Goal: Transaction & Acquisition: Purchase product/service

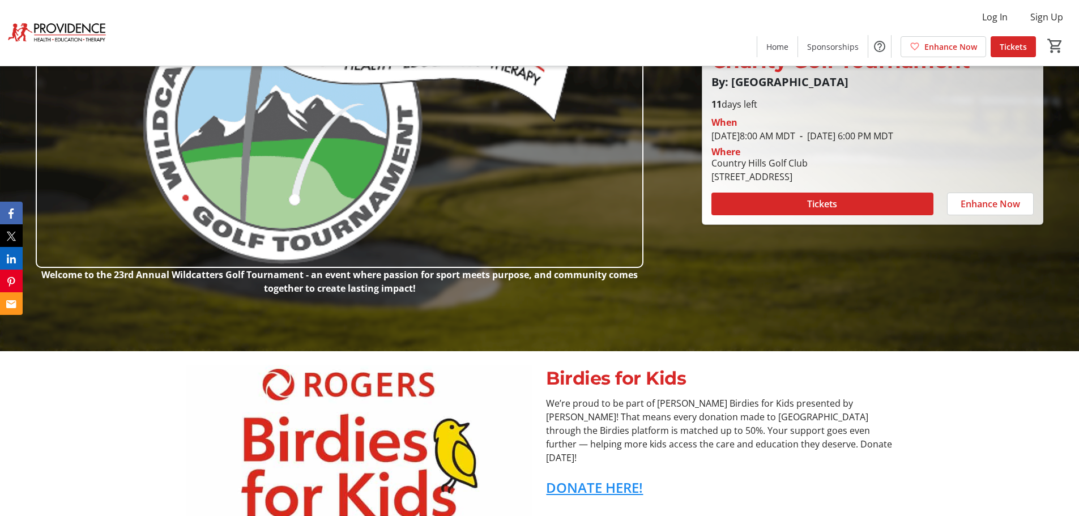
scroll to position [170, 0]
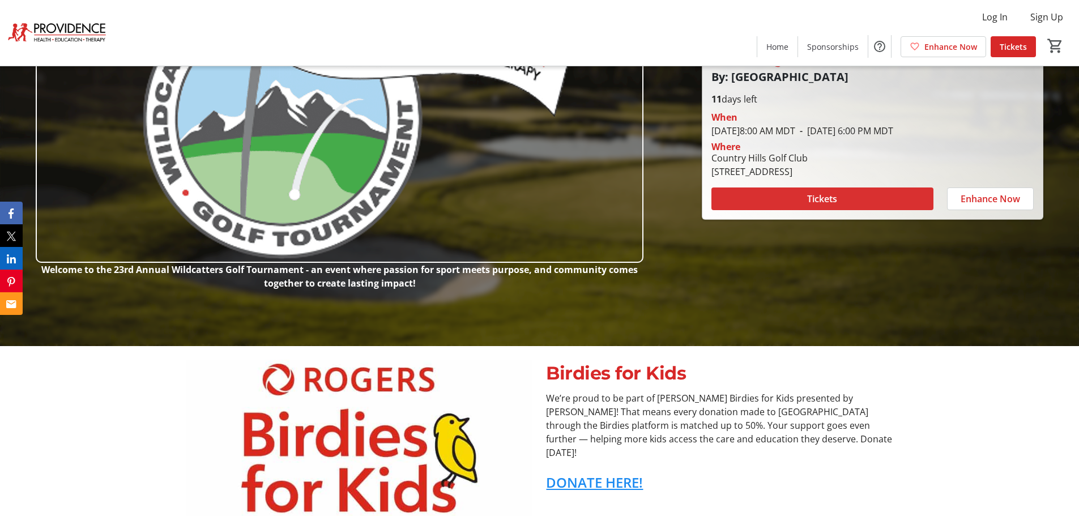
click at [819, 205] on span "Tickets" at bounding box center [822, 199] width 30 height 14
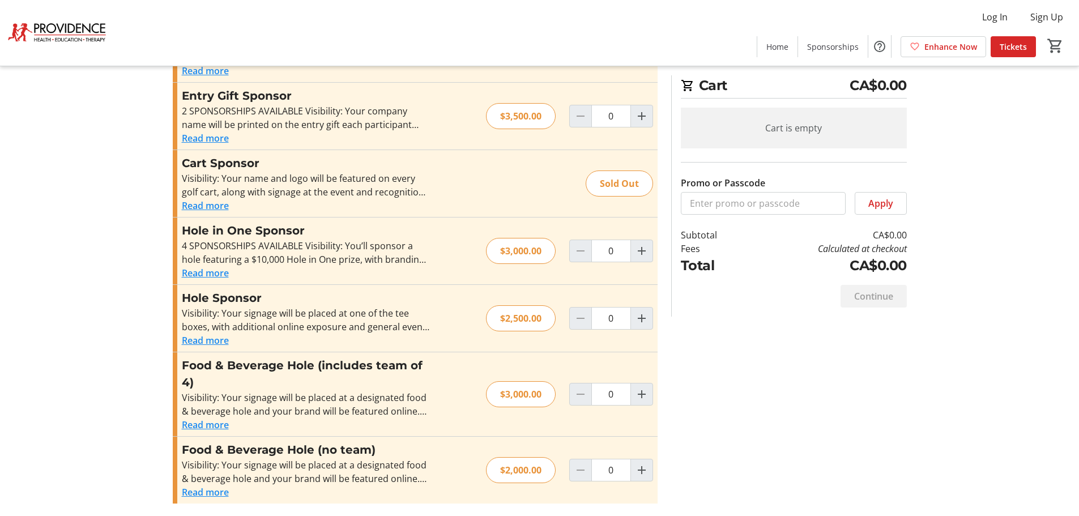
scroll to position [484, 0]
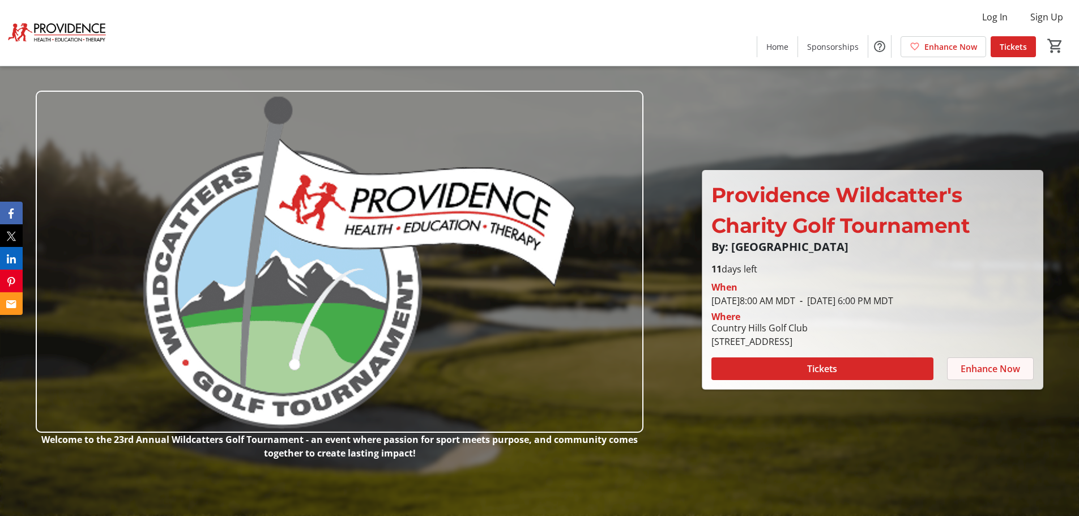
click at [986, 370] on span "Enhance Now" at bounding box center [990, 369] width 59 height 14
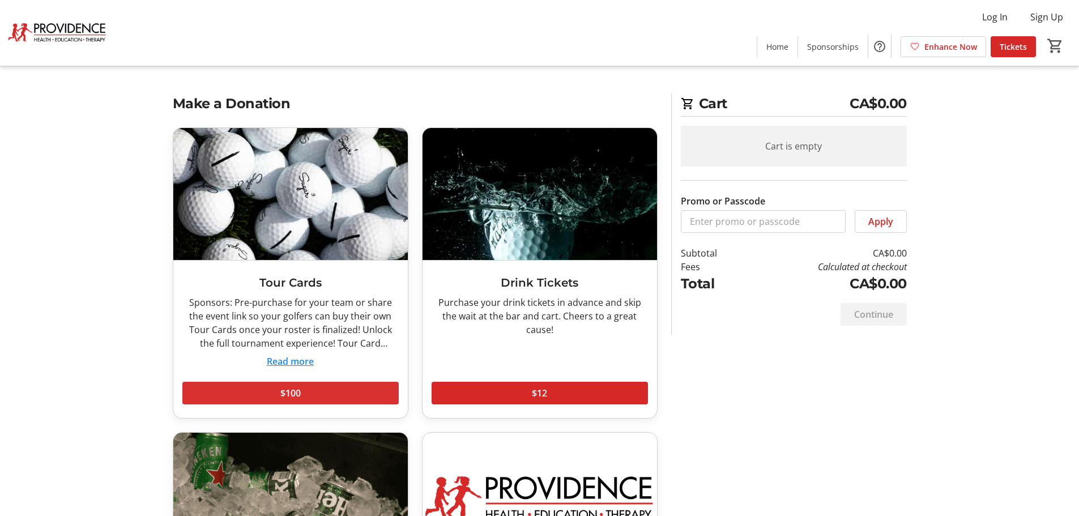
click at [292, 395] on span "$100" at bounding box center [290, 393] width 20 height 14
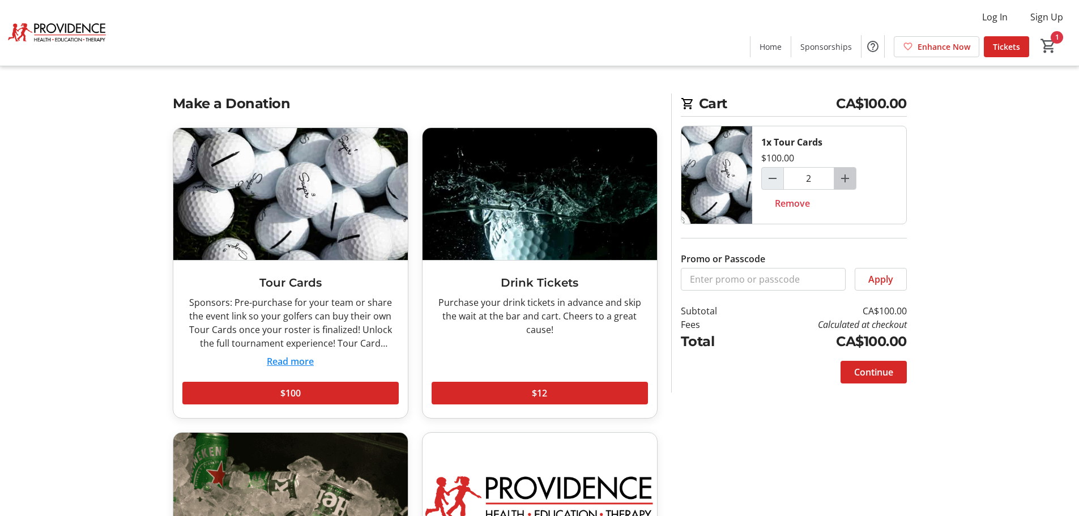
click at [843, 178] on mat-icon "Increment by one" at bounding box center [845, 179] width 14 height 14
type input "4"
click at [875, 376] on span "Continue" at bounding box center [873, 372] width 39 height 14
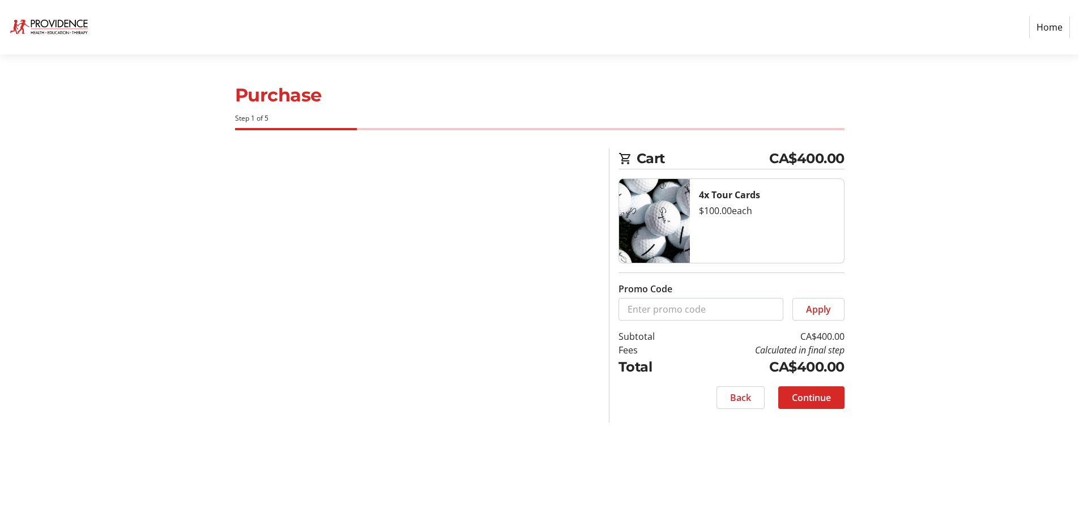
select select "CA"
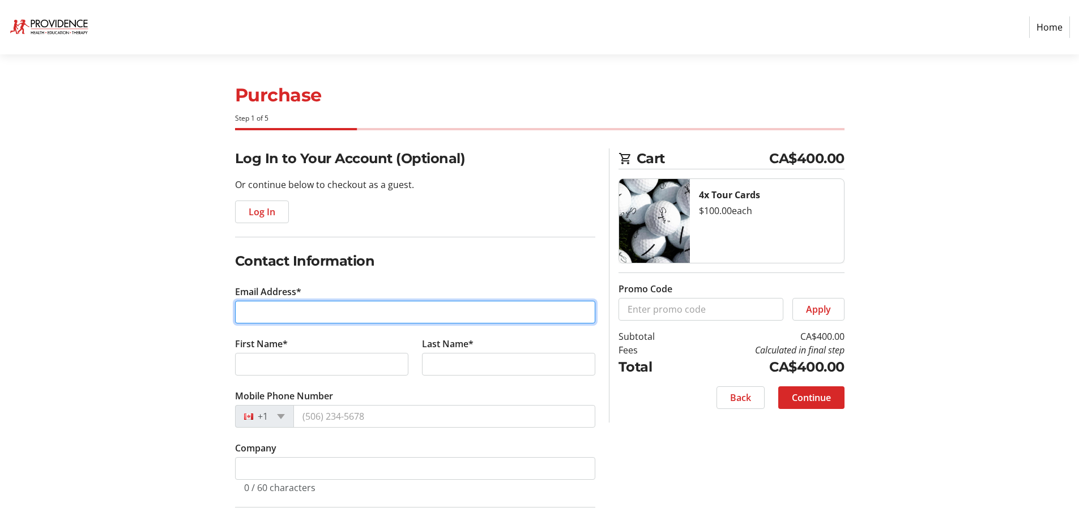
drag, startPoint x: 251, startPoint y: 304, endPoint x: 259, endPoint y: 308, distance: 8.6
click at [251, 305] on input "Email Address*" at bounding box center [415, 312] width 360 height 23
type input "[EMAIL_ADDRESS][DOMAIN_NAME]"
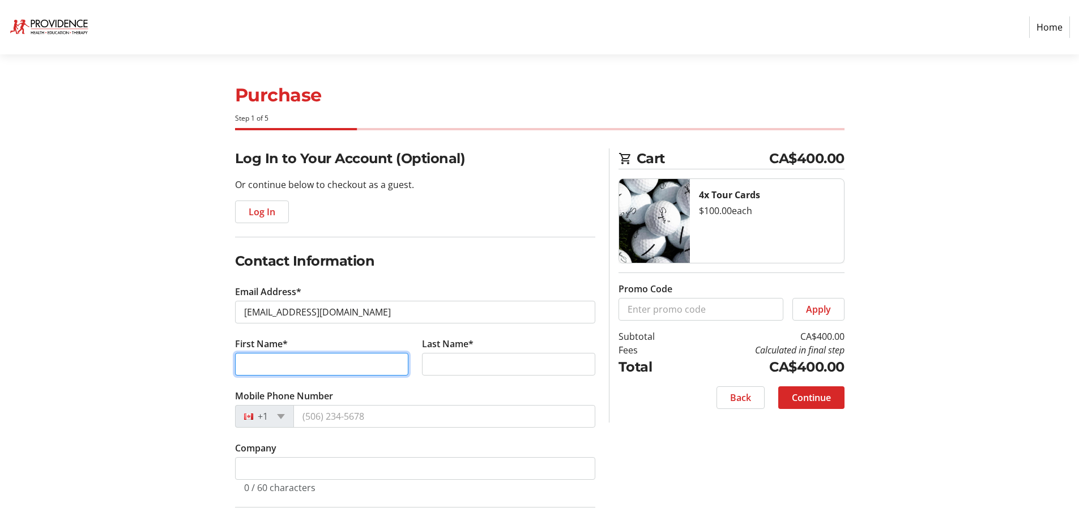
type input "Dick and [PERSON_NAME]"
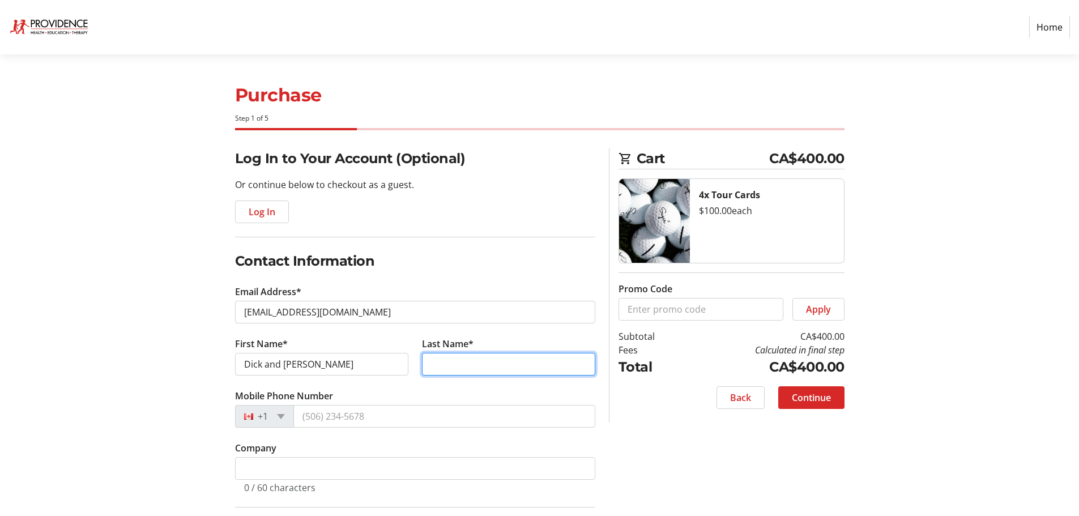
type input "Karperien"
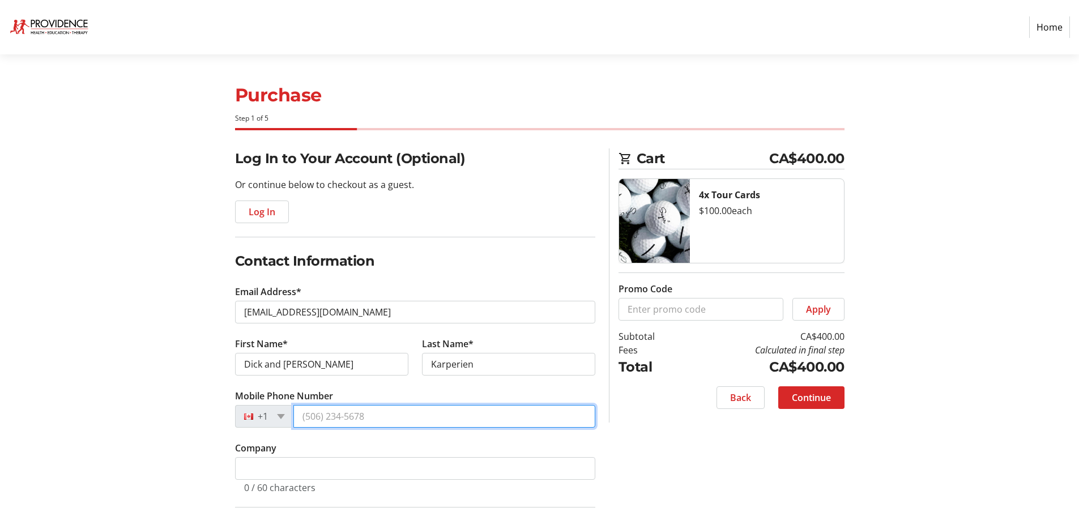
type input "[PHONE_NUMBER]"
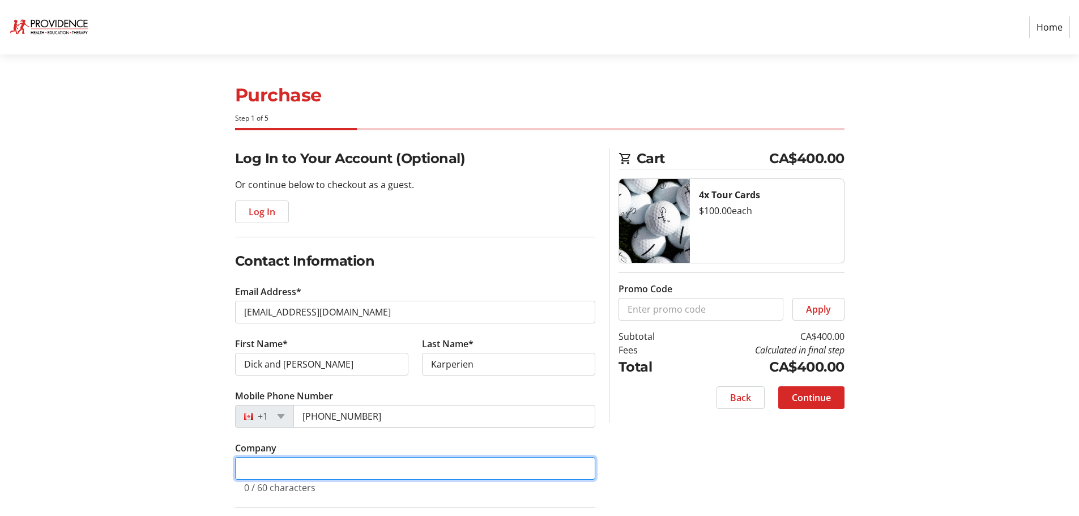
type input "[GEOGRAPHIC_DATA]"
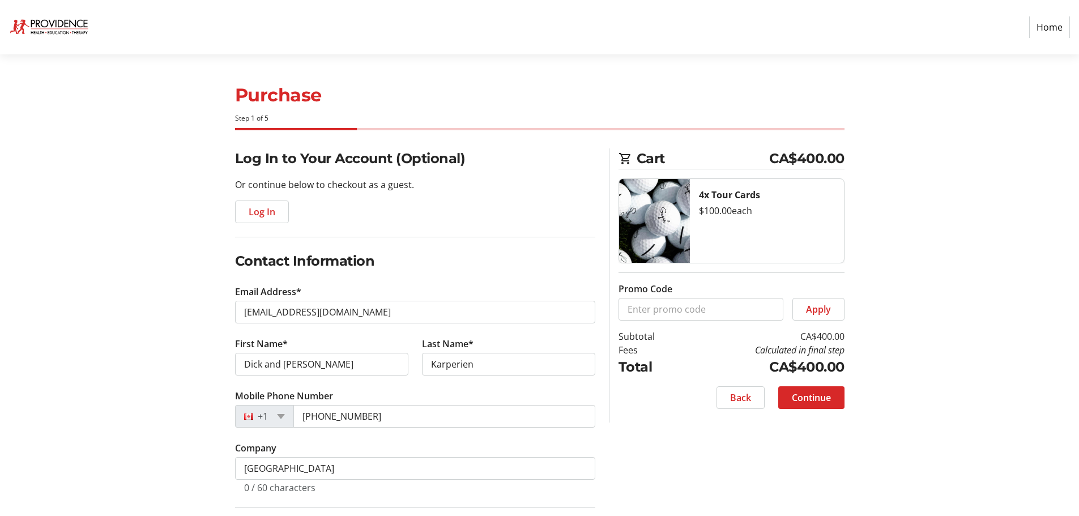
type input "[STREET_ADDRESS],"
type input "[GEOGRAPHIC_DATA]"
select select "AB"
type input "T2M 4A8"
click at [328, 365] on input "Dick and [PERSON_NAME]" at bounding box center [321, 364] width 173 height 23
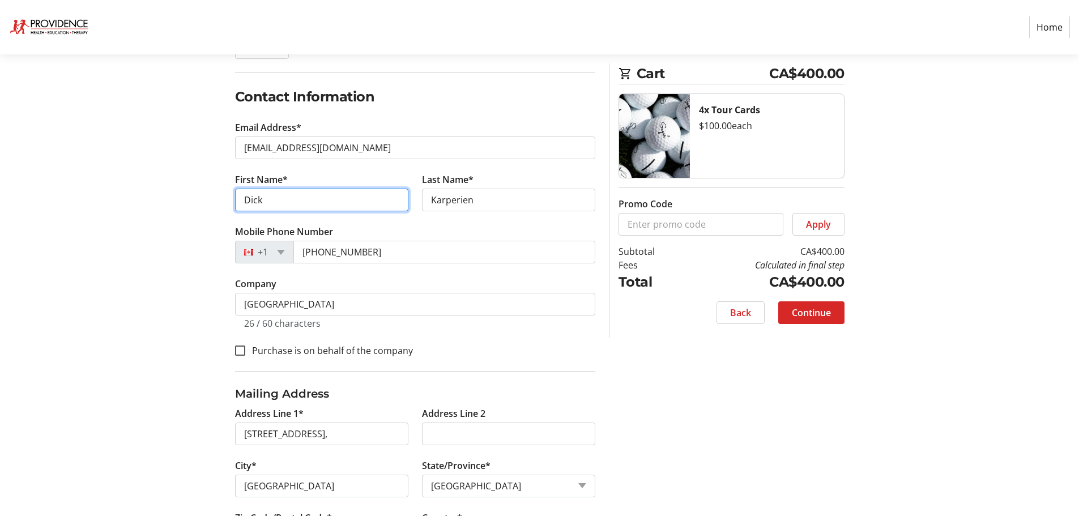
scroll to position [170, 0]
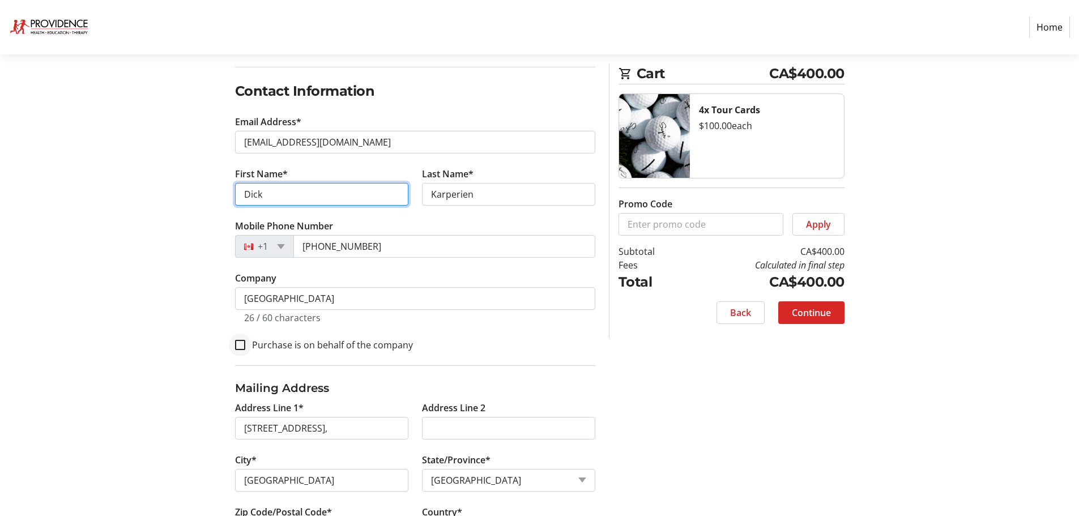
type input "Dick"
click at [239, 341] on input "Purchase is on behalf of the company" at bounding box center [240, 345] width 10 height 10
checkbox input "true"
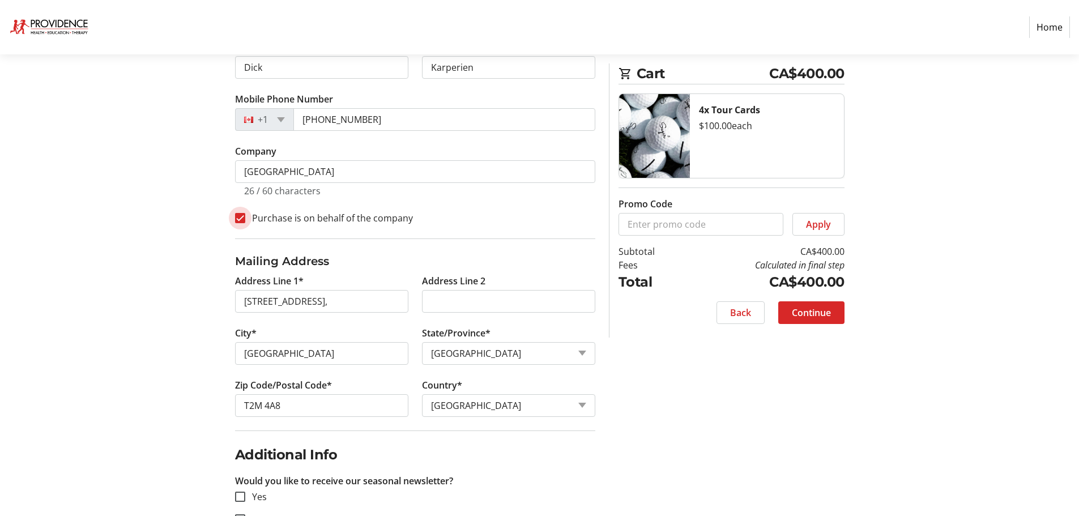
scroll to position [334, 0]
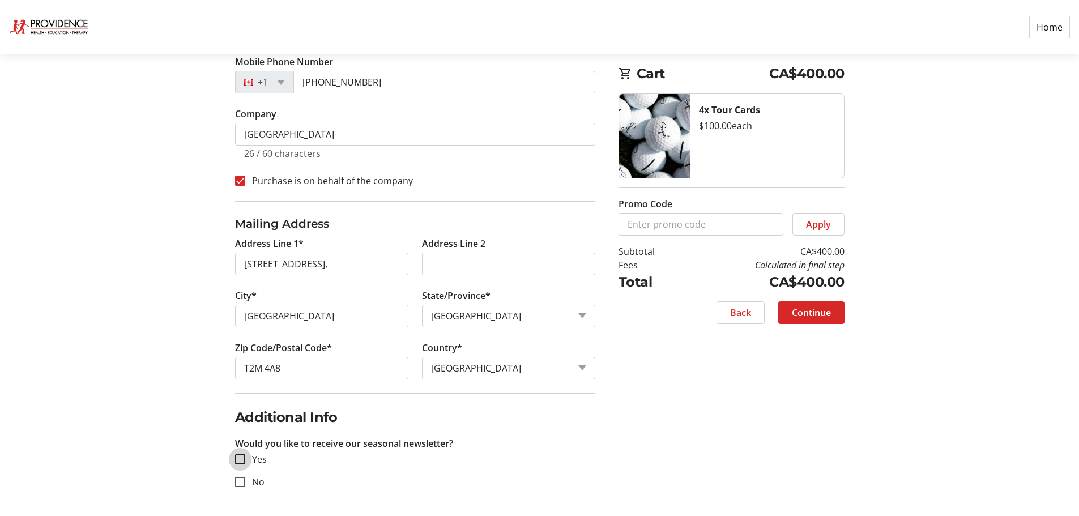
click at [242, 459] on input "Yes" at bounding box center [240, 459] width 10 height 10
checkbox input "true"
click at [812, 316] on span "Continue" at bounding box center [811, 313] width 39 height 14
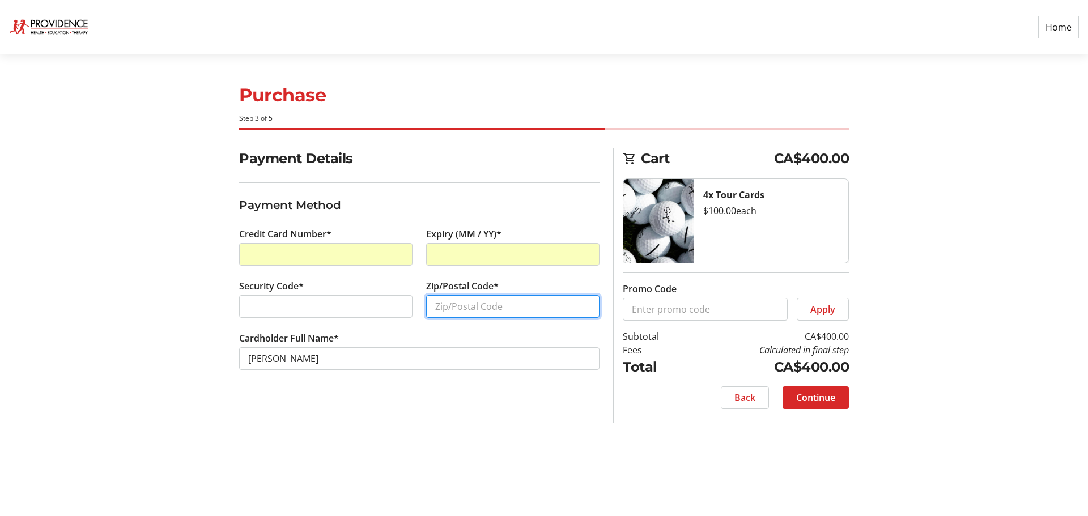
drag, startPoint x: 436, startPoint y: 307, endPoint x: 449, endPoint y: 307, distance: 13.0
click at [436, 306] on input "Zip/Postal Code*" at bounding box center [512, 306] width 173 height 23
type input "T2M4A8"
click at [814, 410] on span at bounding box center [815, 397] width 66 height 27
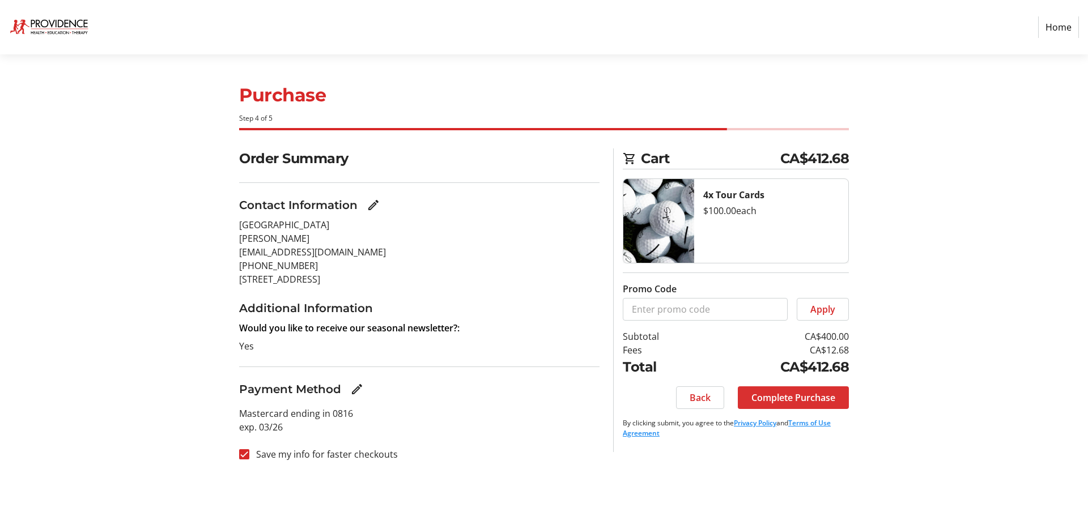
click at [801, 397] on span "Complete Purchase" at bounding box center [793, 398] width 84 height 14
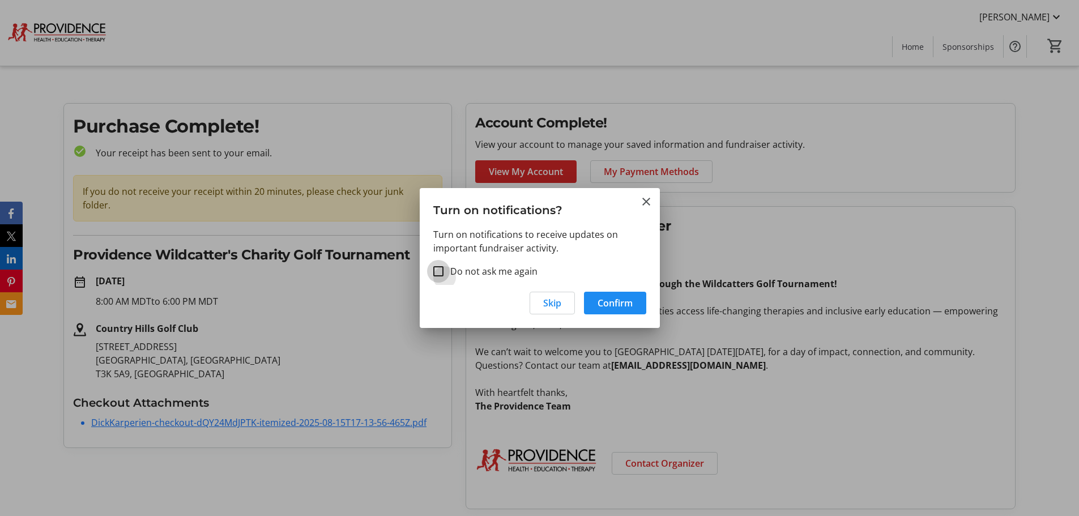
drag, startPoint x: 434, startPoint y: 270, endPoint x: 471, endPoint y: 278, distance: 38.3
click at [436, 270] on input "Do not ask me again" at bounding box center [438, 271] width 10 height 10
checkbox input "true"
click at [611, 305] on span "Confirm" at bounding box center [615, 303] width 35 height 14
